Goal: Information Seeking & Learning: Learn about a topic

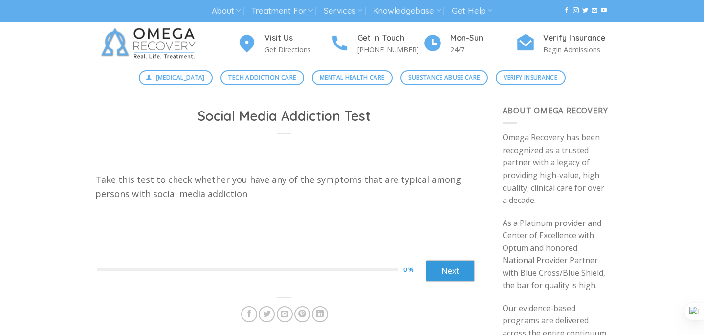
scroll to position [86, 0]
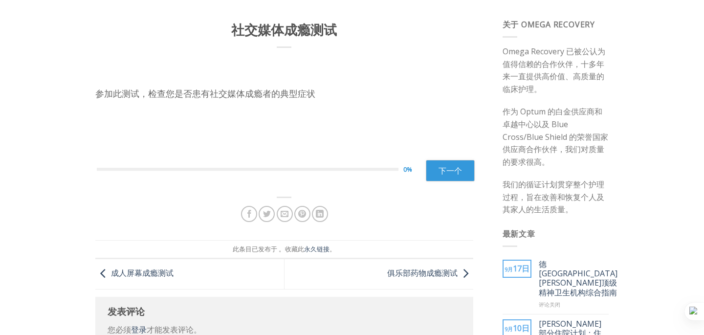
click at [384, 165] on div "0%" at bounding box center [261, 169] width 329 height 10
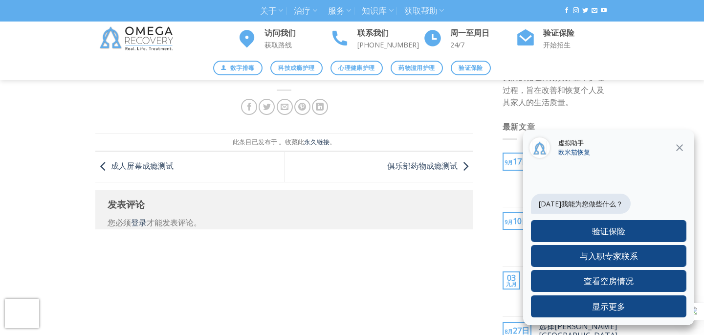
scroll to position [199, 0]
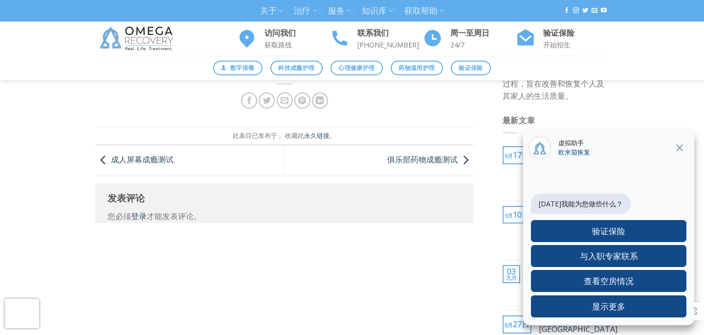
click at [678, 149] on icon at bounding box center [679, 147] width 7 height 7
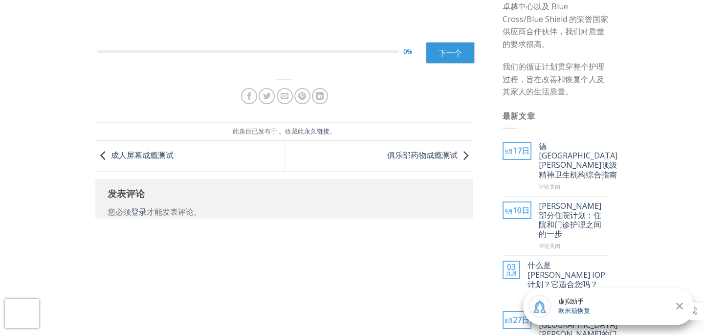
scroll to position [0, 0]
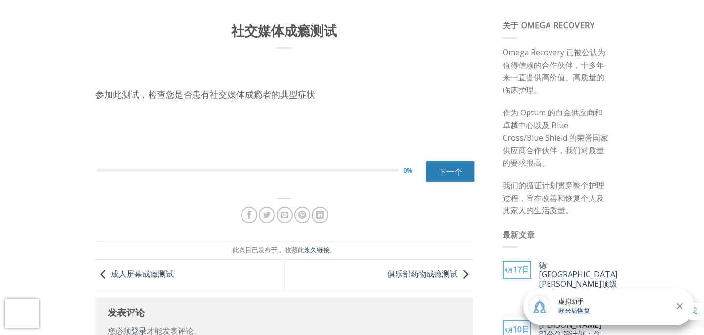
click at [437, 172] on link "下一个" at bounding box center [450, 172] width 49 height 22
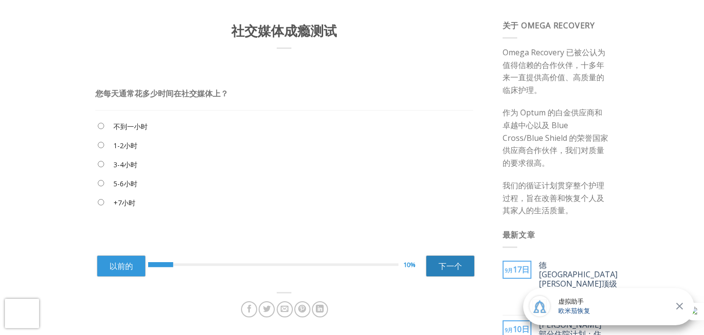
click at [459, 263] on font "下一个" at bounding box center [449, 266] width 23 height 11
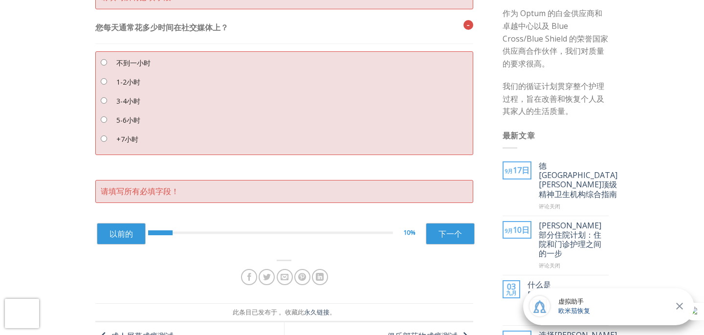
scroll to position [248, 0]
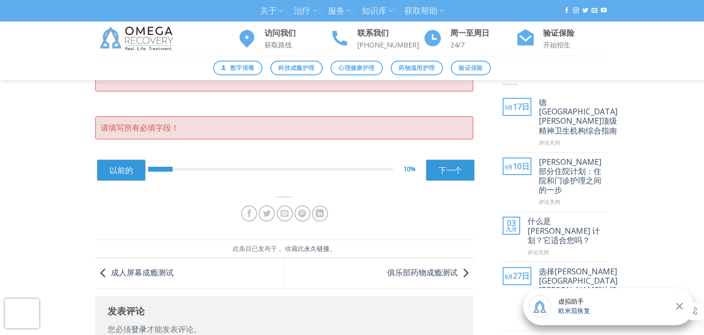
click at [461, 186] on div "以前的 10% 下一个 ** 下一个" at bounding box center [286, 169] width 378 height 39
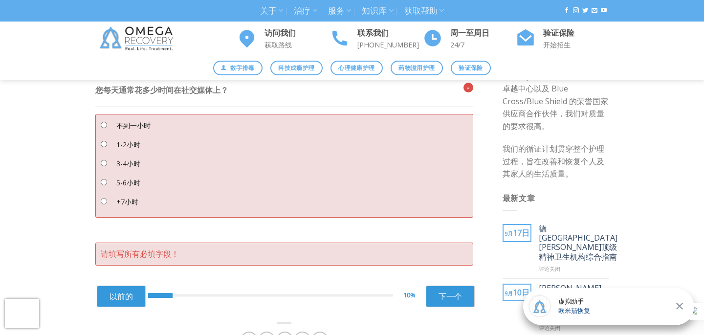
scroll to position [0, 0]
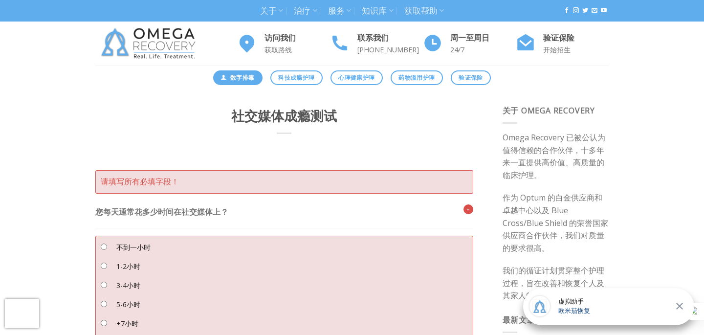
click at [248, 78] on font "数字排毒" at bounding box center [242, 77] width 24 height 8
